Goal: Information Seeking & Learning: Learn about a topic

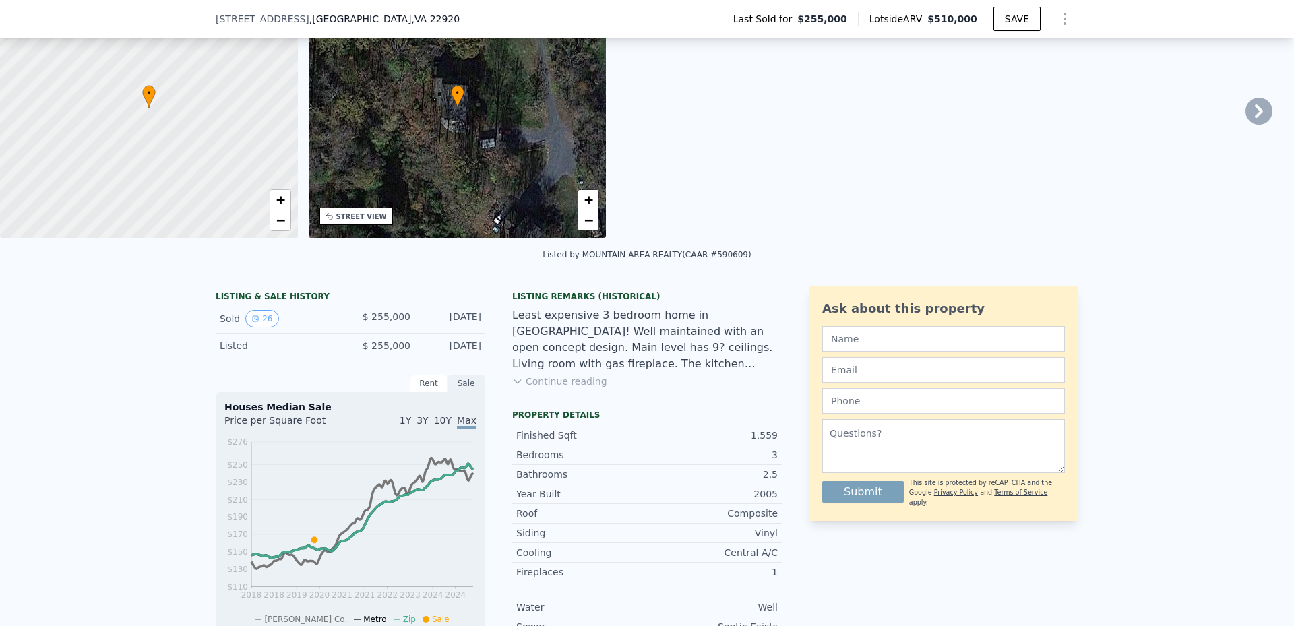
scroll to position [63, 0]
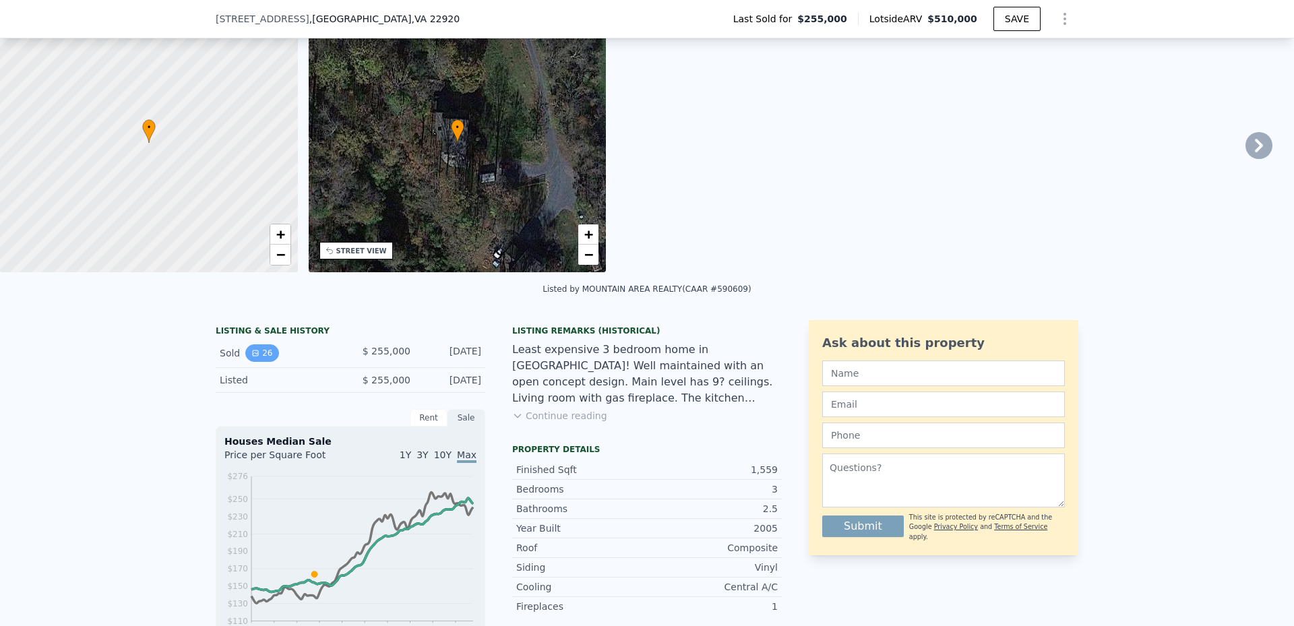
click at [259, 360] on button "26" at bounding box center [261, 353] width 33 height 18
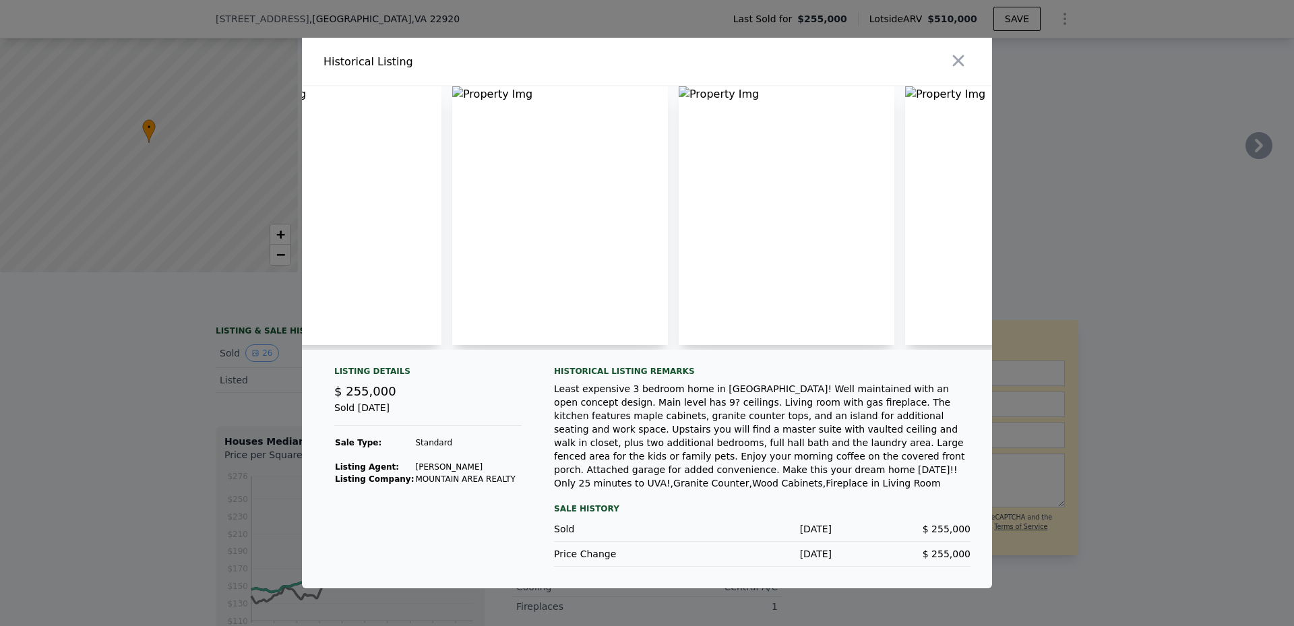
scroll to position [0, 470]
click at [410, 208] on img at bounding box center [393, 215] width 216 height 259
click at [312, 97] on img at bounding box center [393, 215] width 216 height 259
click at [315, 97] on img at bounding box center [393, 215] width 216 height 259
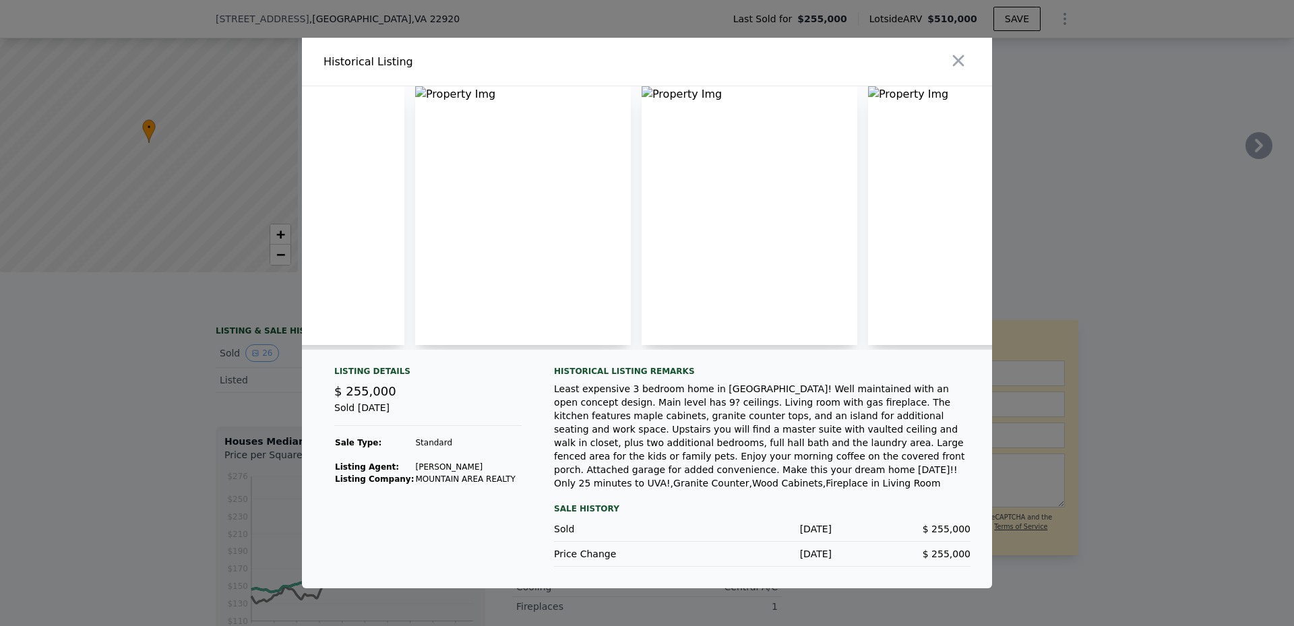
scroll to position [0, 0]
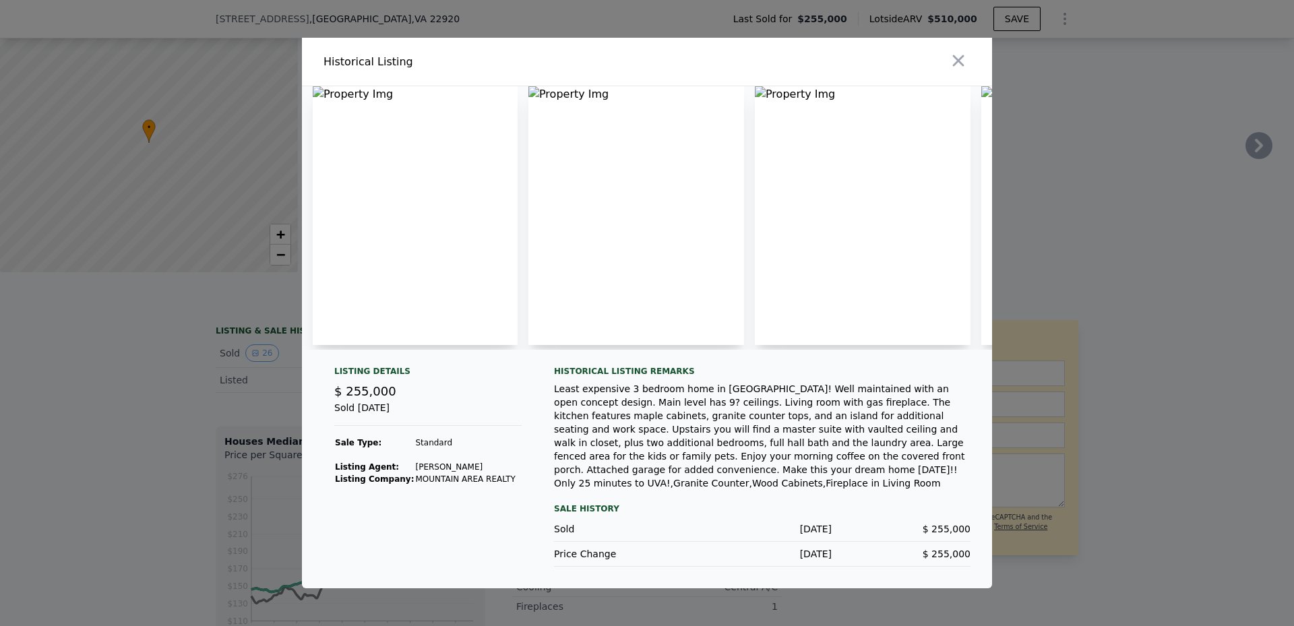
click at [319, 93] on img at bounding box center [415, 215] width 205 height 259
click at [958, 60] on icon "button" at bounding box center [958, 60] width 19 height 19
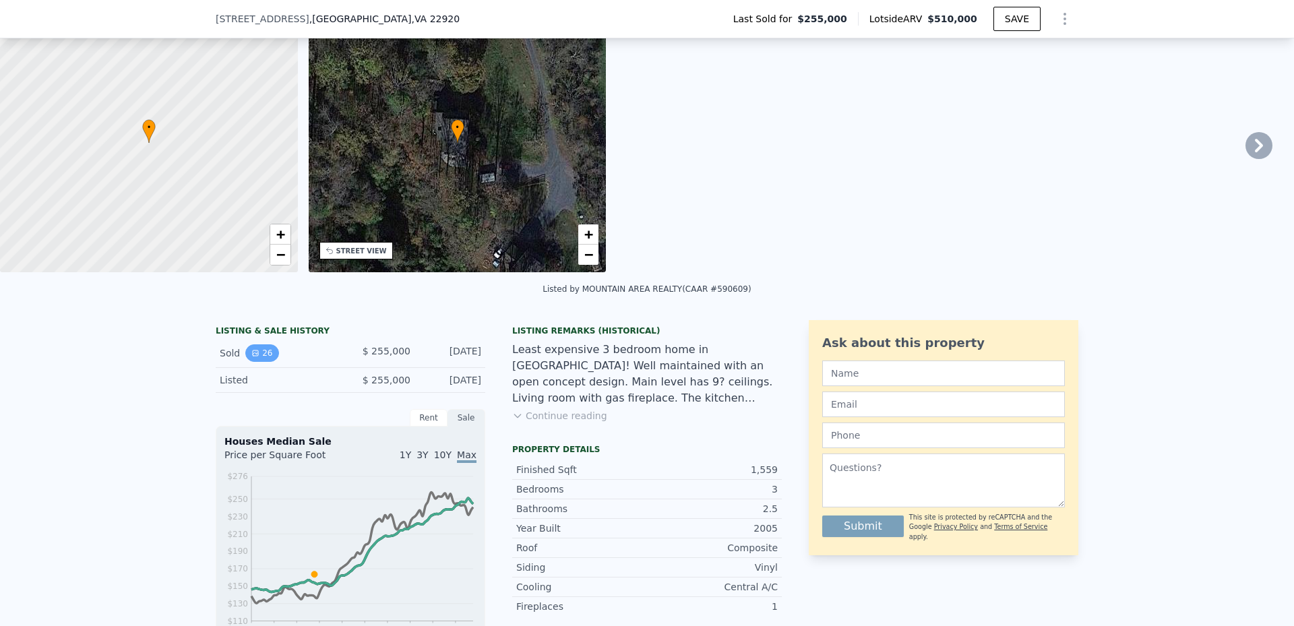
click at [260, 361] on button "26" at bounding box center [261, 353] width 33 height 18
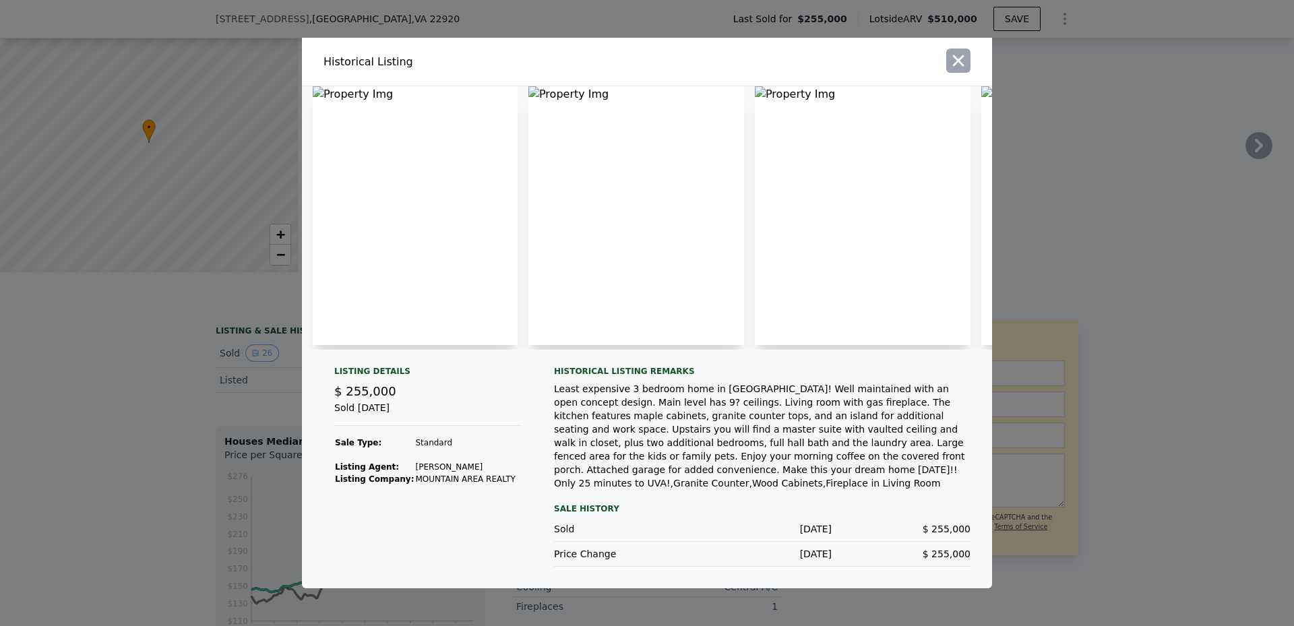
click at [952, 63] on icon "button" at bounding box center [958, 60] width 19 height 19
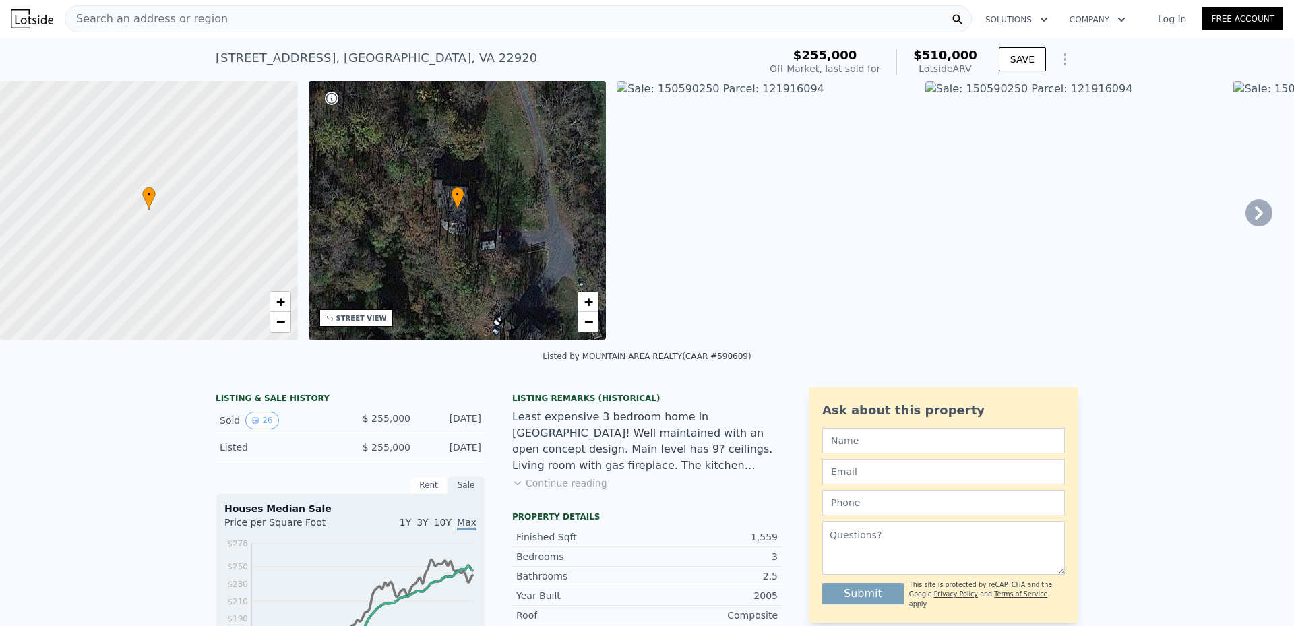
click at [636, 91] on img at bounding box center [766, 210] width 298 height 259
